Goal: Information Seeking & Learning: Learn about a topic

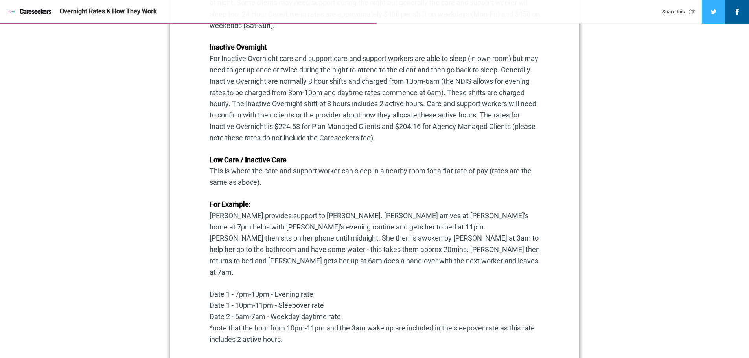
scroll to position [590, 0]
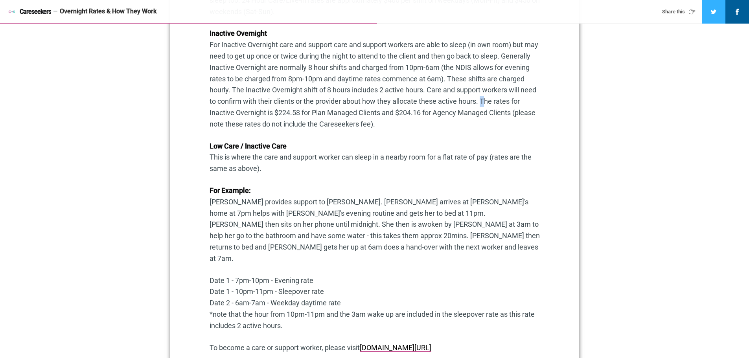
click at [511, 103] on p "Inactive Overnight For Inactive Overnight care and support care and support wor…" at bounding box center [375, 79] width 330 height 102
click at [512, 105] on p "Inactive Overnight For Inactive Overnight care and support care and support wor…" at bounding box center [375, 79] width 330 height 102
drag, startPoint x: 304, startPoint y: 112, endPoint x: 327, endPoint y: 112, distance: 23.6
click at [327, 112] on p "Inactive Overnight For Inactive Overnight care and support care and support wor…" at bounding box center [375, 79] width 330 height 102
click at [328, 117] on p "Inactive Overnight For Inactive Overnight care and support care and support wor…" at bounding box center [375, 79] width 330 height 102
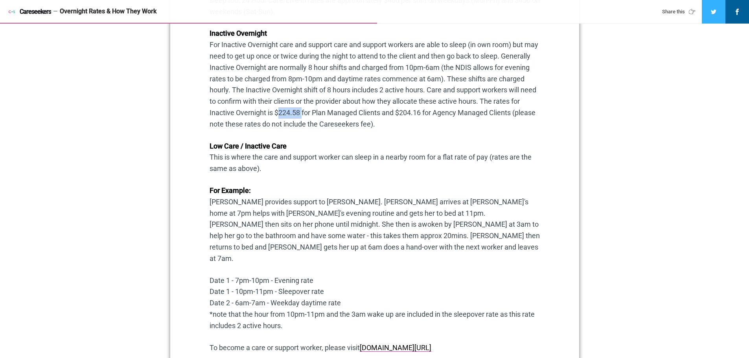
drag, startPoint x: 304, startPoint y: 114, endPoint x: 329, endPoint y: 114, distance: 24.8
click at [329, 114] on p "Inactive Overnight For Inactive Overnight care and support care and support wor…" at bounding box center [375, 79] width 330 height 102
drag, startPoint x: 355, startPoint y: 92, endPoint x: 405, endPoint y: 90, distance: 50.3
click at [405, 90] on p "Inactive Overnight For Inactive Overnight care and support care and support wor…" at bounding box center [375, 79] width 330 height 102
click at [336, 118] on p "Inactive Overnight For Inactive Overnight care and support care and support wor…" at bounding box center [375, 79] width 330 height 102
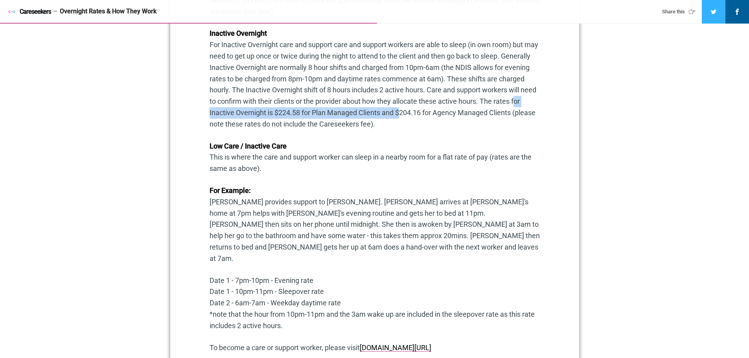
drag, startPoint x: 227, startPoint y: 114, endPoint x: 484, endPoint y: 127, distance: 257.0
click at [433, 117] on p "Inactive Overnight For Inactive Overnight care and support care and support wor…" at bounding box center [375, 79] width 330 height 102
